Goal: Information Seeking & Learning: Learn about a topic

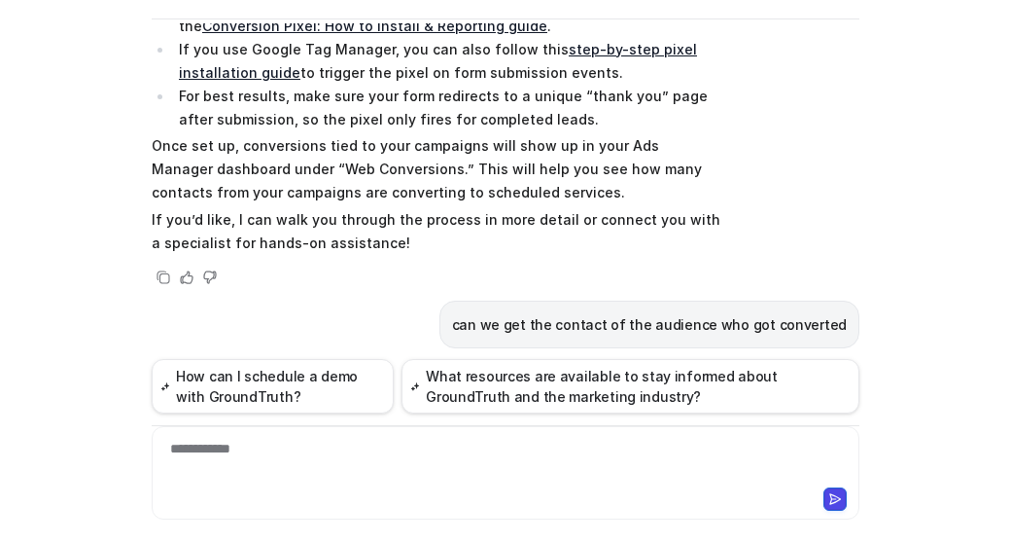
scroll to position [323, 0]
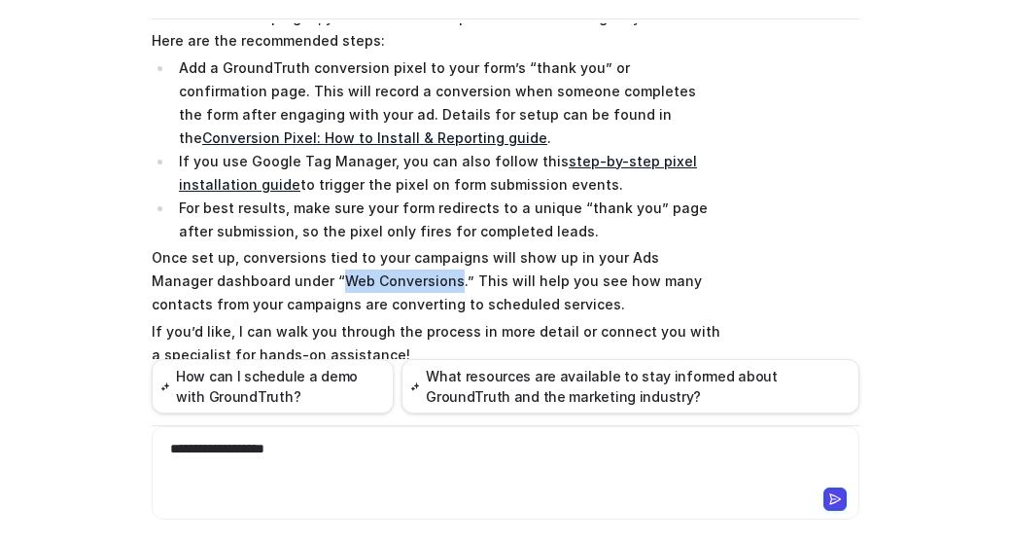
drag, startPoint x: 266, startPoint y: 279, endPoint x: 380, endPoint y: 278, distance: 113.8
click at [380, 277] on p "Once set up, conversions tied to your campaigns will show up in your Ads Manage…" at bounding box center [436, 281] width 569 height 70
copy p "Web Conversions"
click at [353, 439] on div "**********" at bounding box center [506, 461] width 699 height 45
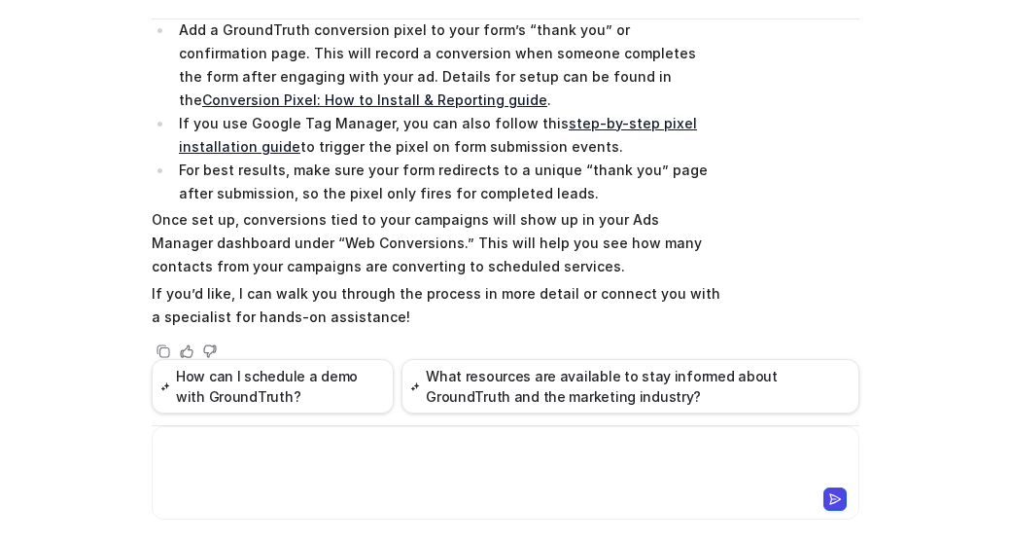
scroll to position [359, 0]
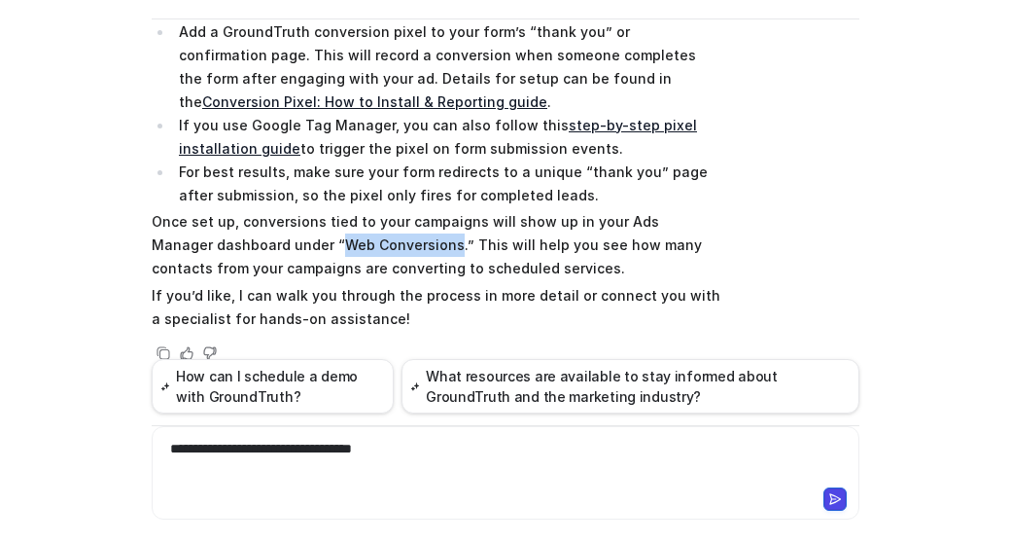
drag, startPoint x: 268, startPoint y: 241, endPoint x: 377, endPoint y: 244, distance: 109.0
click at [377, 244] on p "Once set up, conversions tied to your campaigns will show up in your Ads Manage…" at bounding box center [436, 245] width 569 height 70
copy p "Web Conversions"
click at [422, 454] on div "**********" at bounding box center [506, 461] width 699 height 45
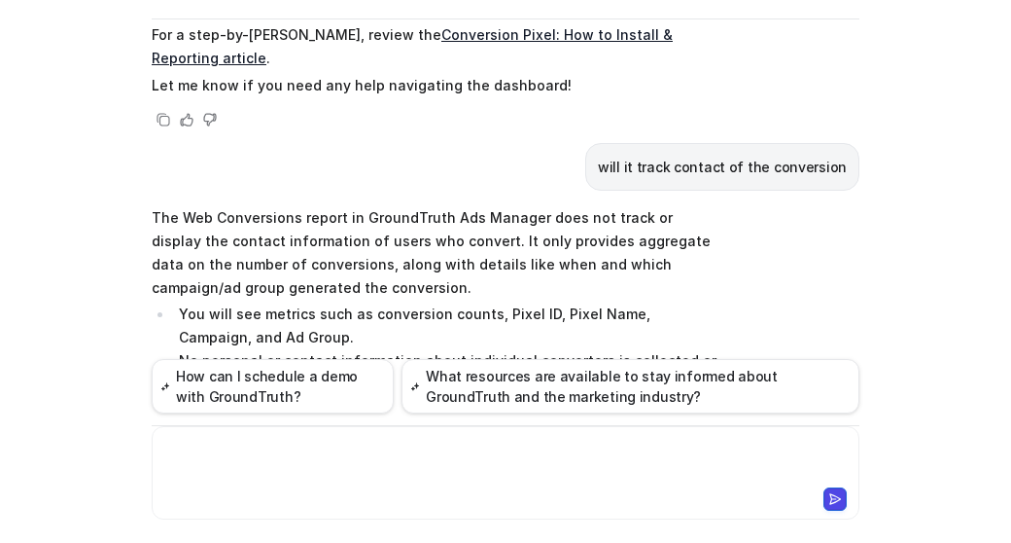
scroll to position [1572, 0]
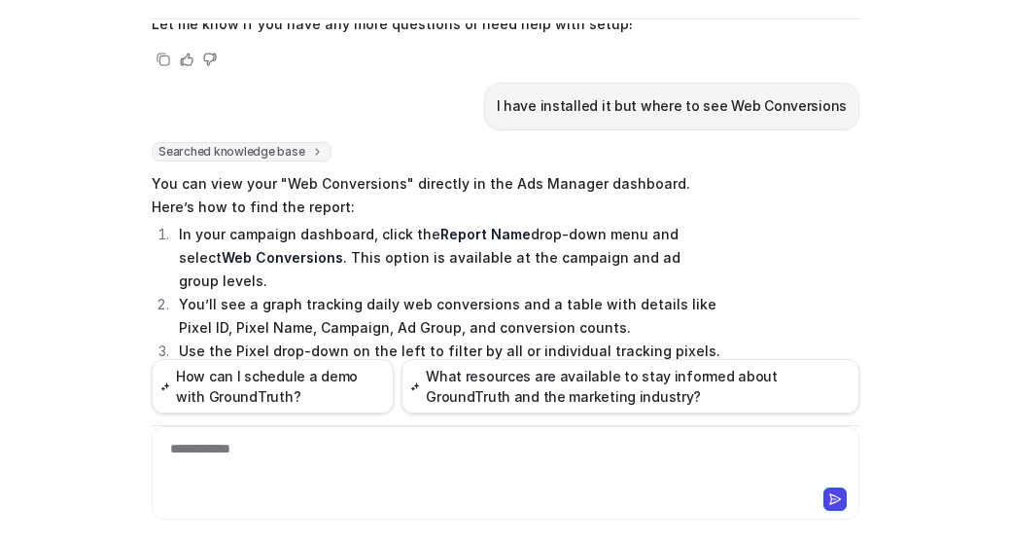
drag, startPoint x: 146, startPoint y: 110, endPoint x: 371, endPoint y: 298, distance: 293.5
click at [371, 298] on span "You can view your "Web Conversions" directly in the Ads Manager dashboard. Here…" at bounding box center [436, 329] width 569 height 321
copy span "You can view your "Web Conversions" directly in the Ads Manager dashboard. Here…"
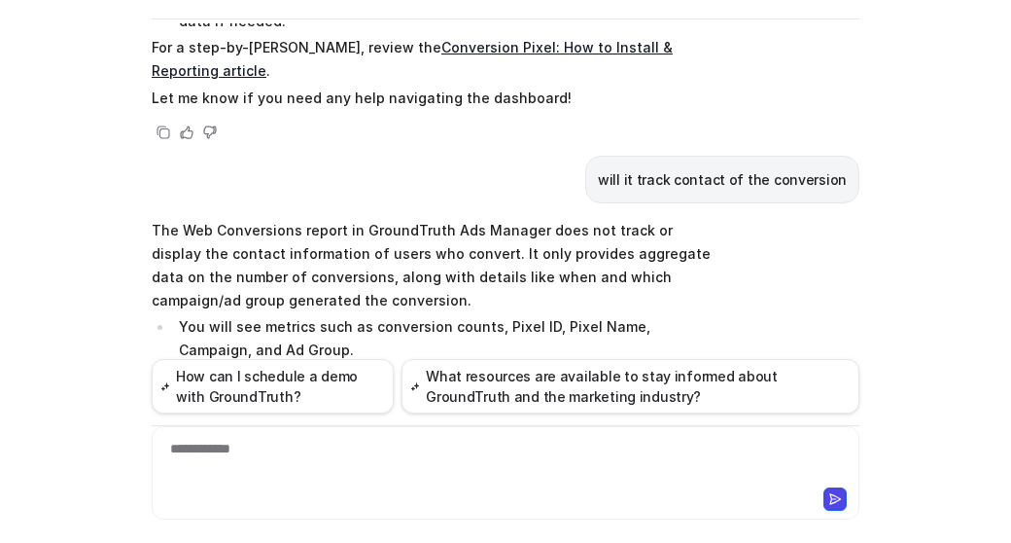
scroll to position [1863, 0]
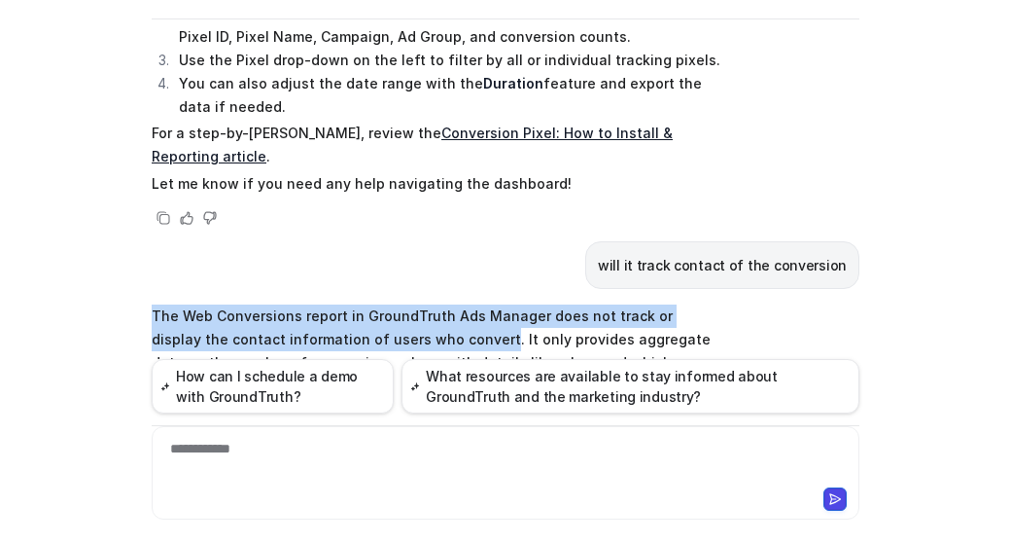
drag, startPoint x: 144, startPoint y: 215, endPoint x: 414, endPoint y: 240, distance: 271.5
click at [414, 304] on p "The Web Conversions report in GroundTruth Ads Manager does not track or display…" at bounding box center [436, 350] width 569 height 93
copy p "The Web Conversions report in GroundTruth Ads Manager does not track or display…"
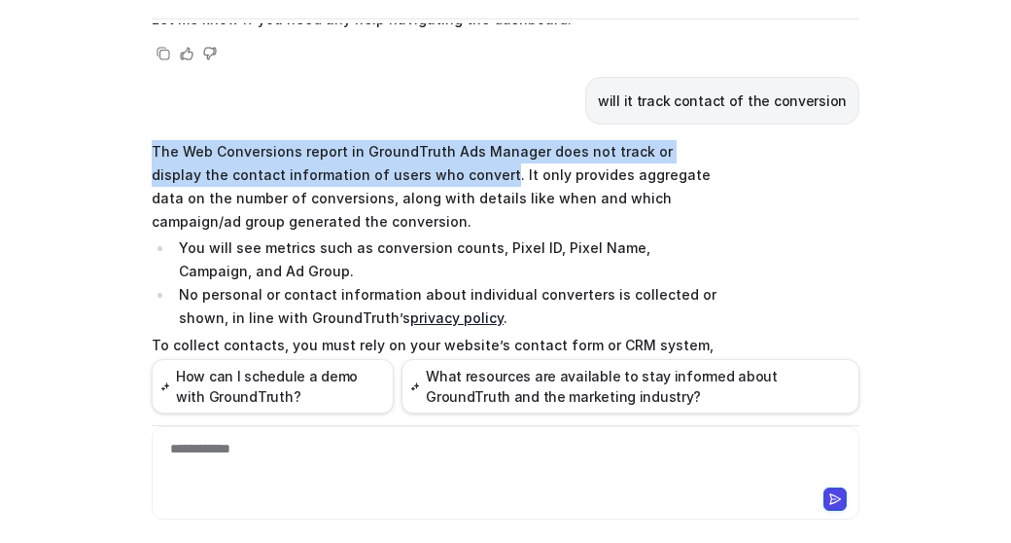
scroll to position [2058, 0]
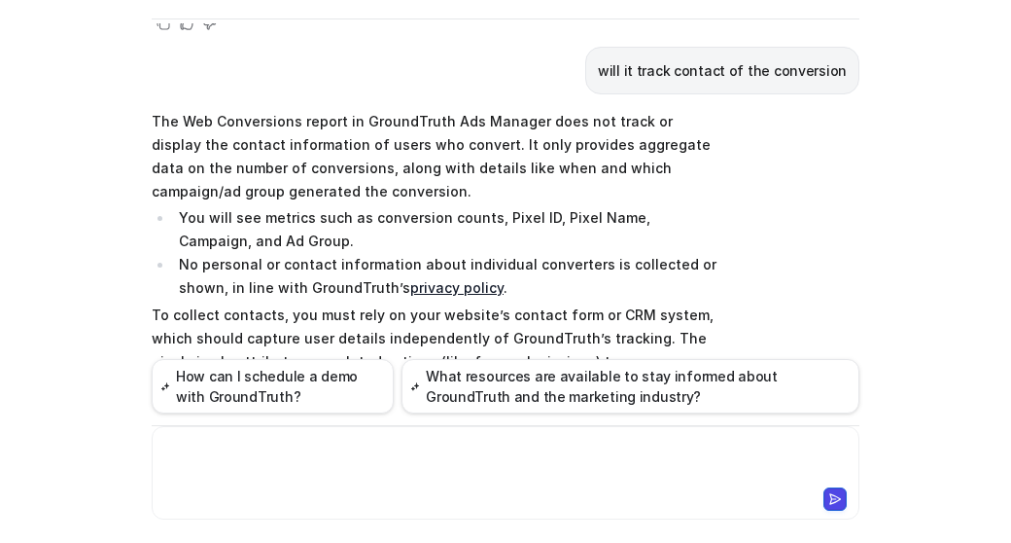
click at [351, 447] on div at bounding box center [506, 461] width 699 height 45
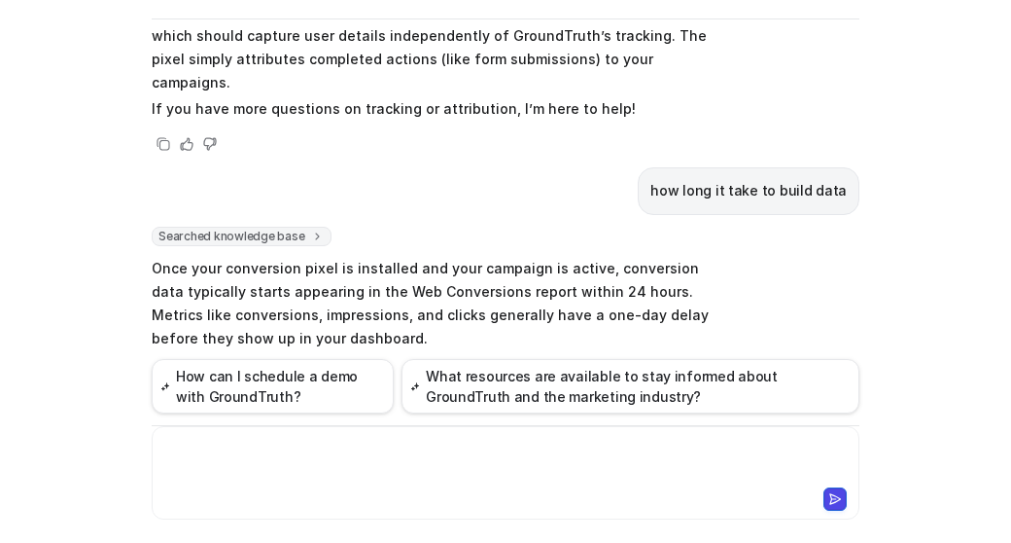
scroll to position [2457, 0]
